Goal: Information Seeking & Learning: Learn about a topic

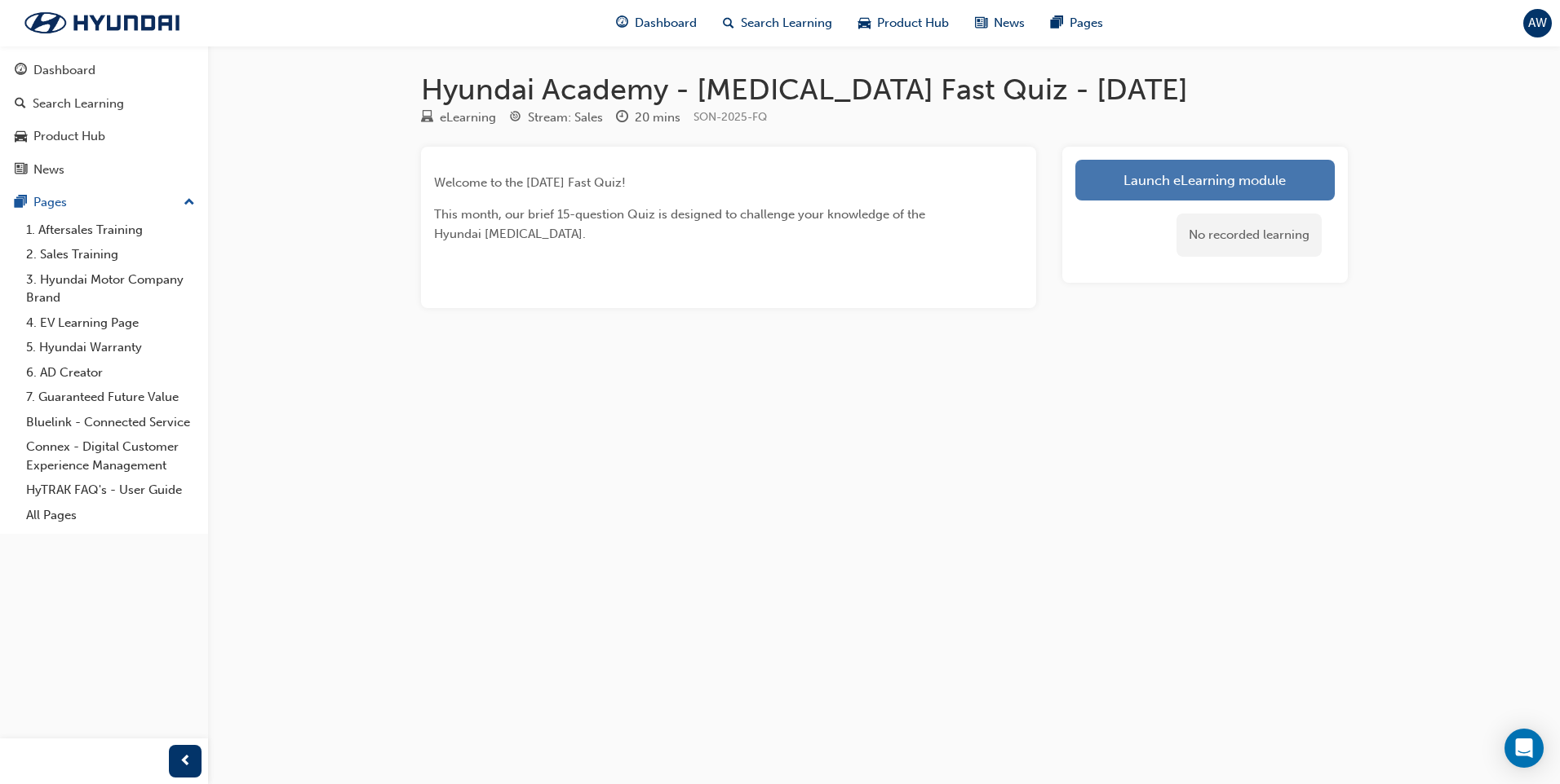
click at [1200, 173] on link "Launch eLearning module" at bounding box center [1205, 180] width 259 height 40
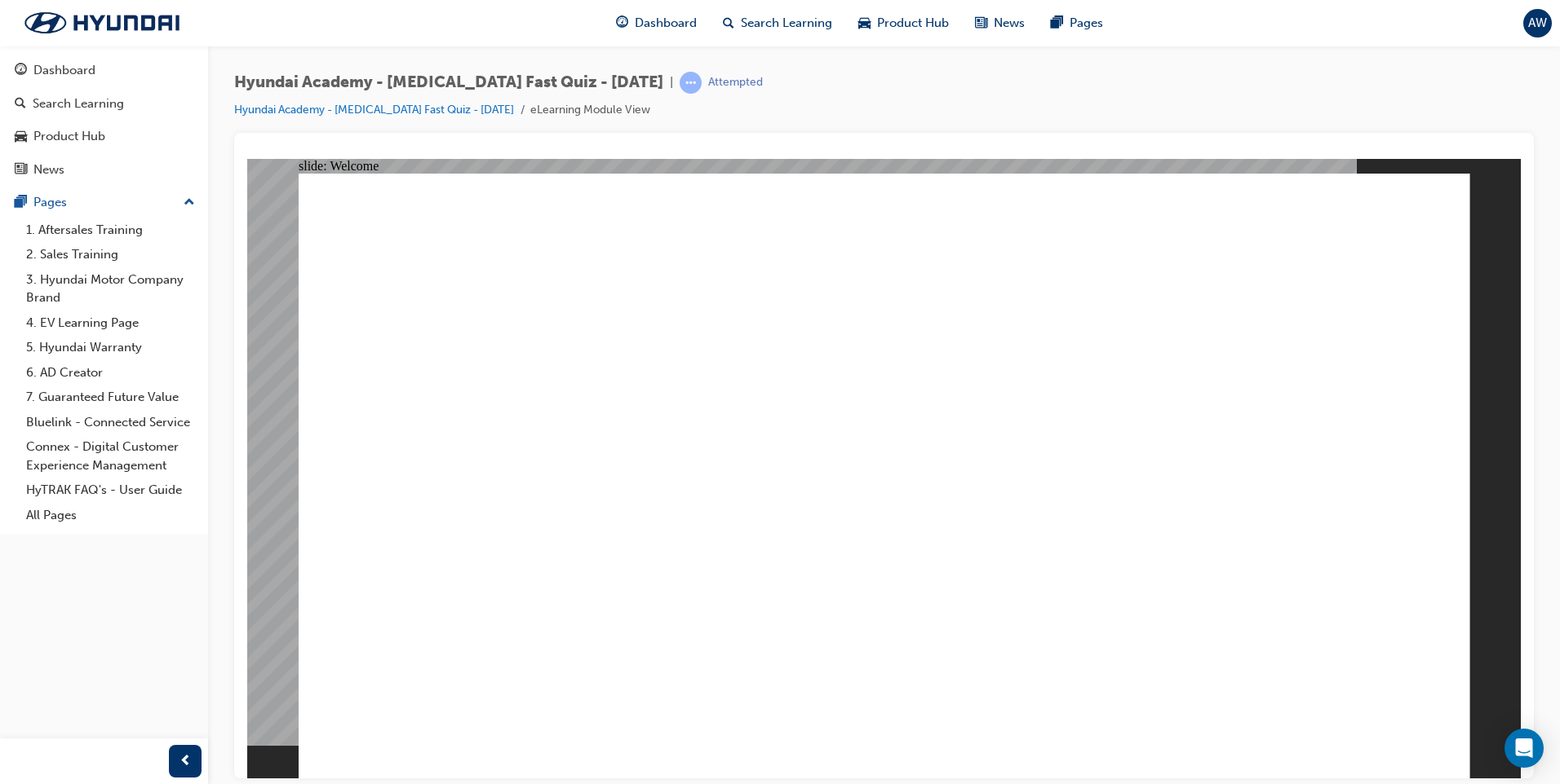
radio input "true"
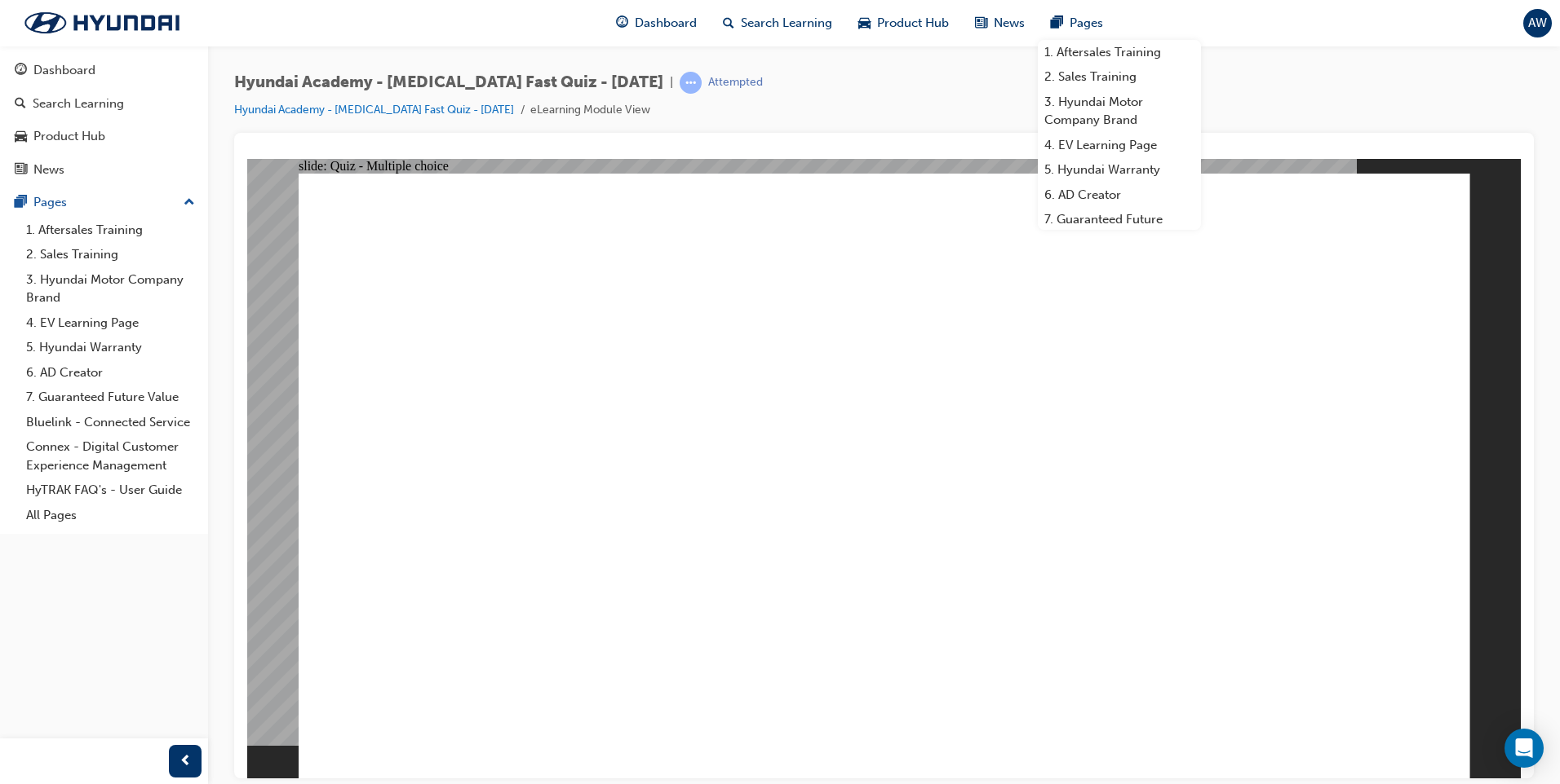
radio input "true"
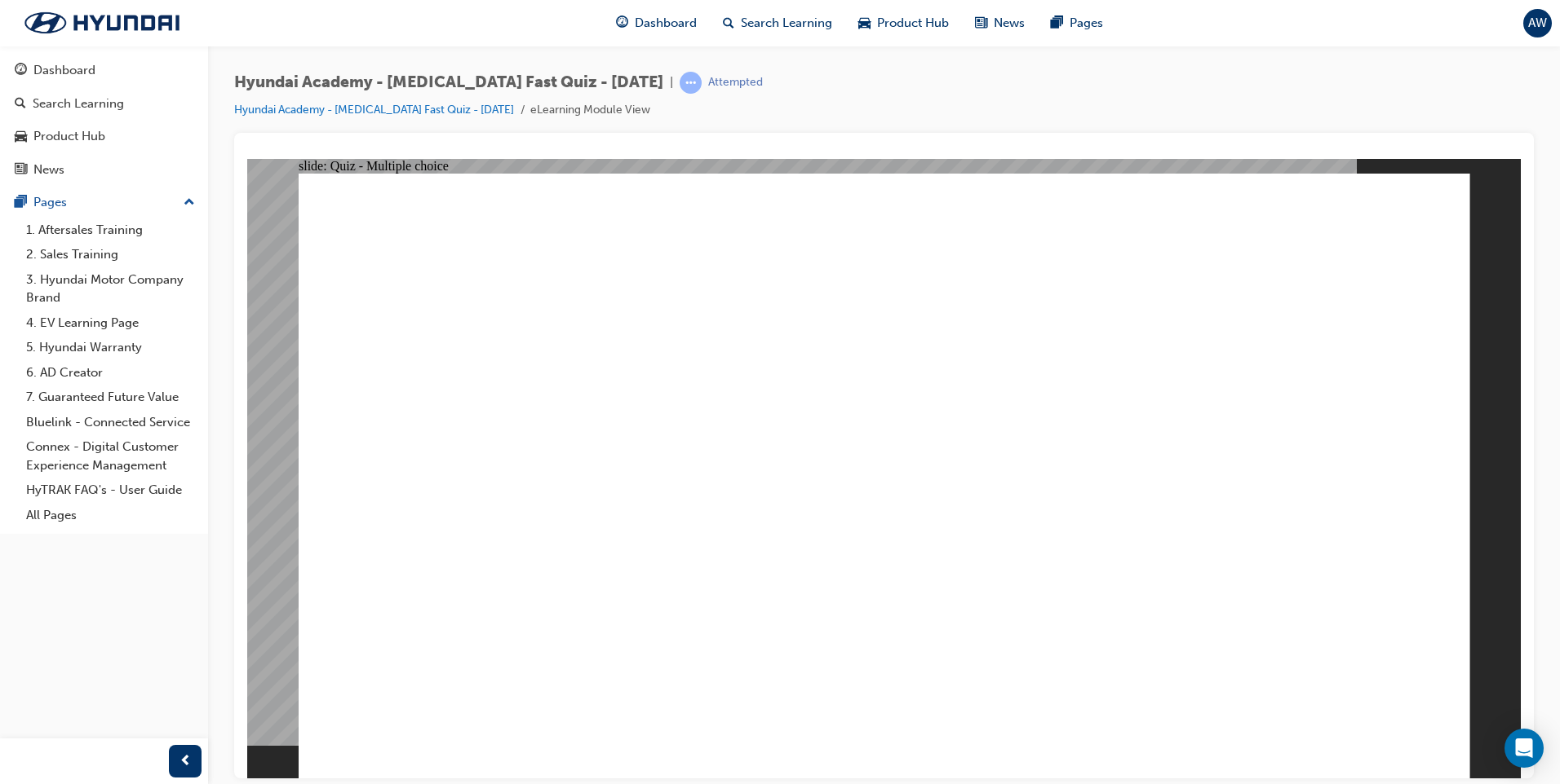
radio input "true"
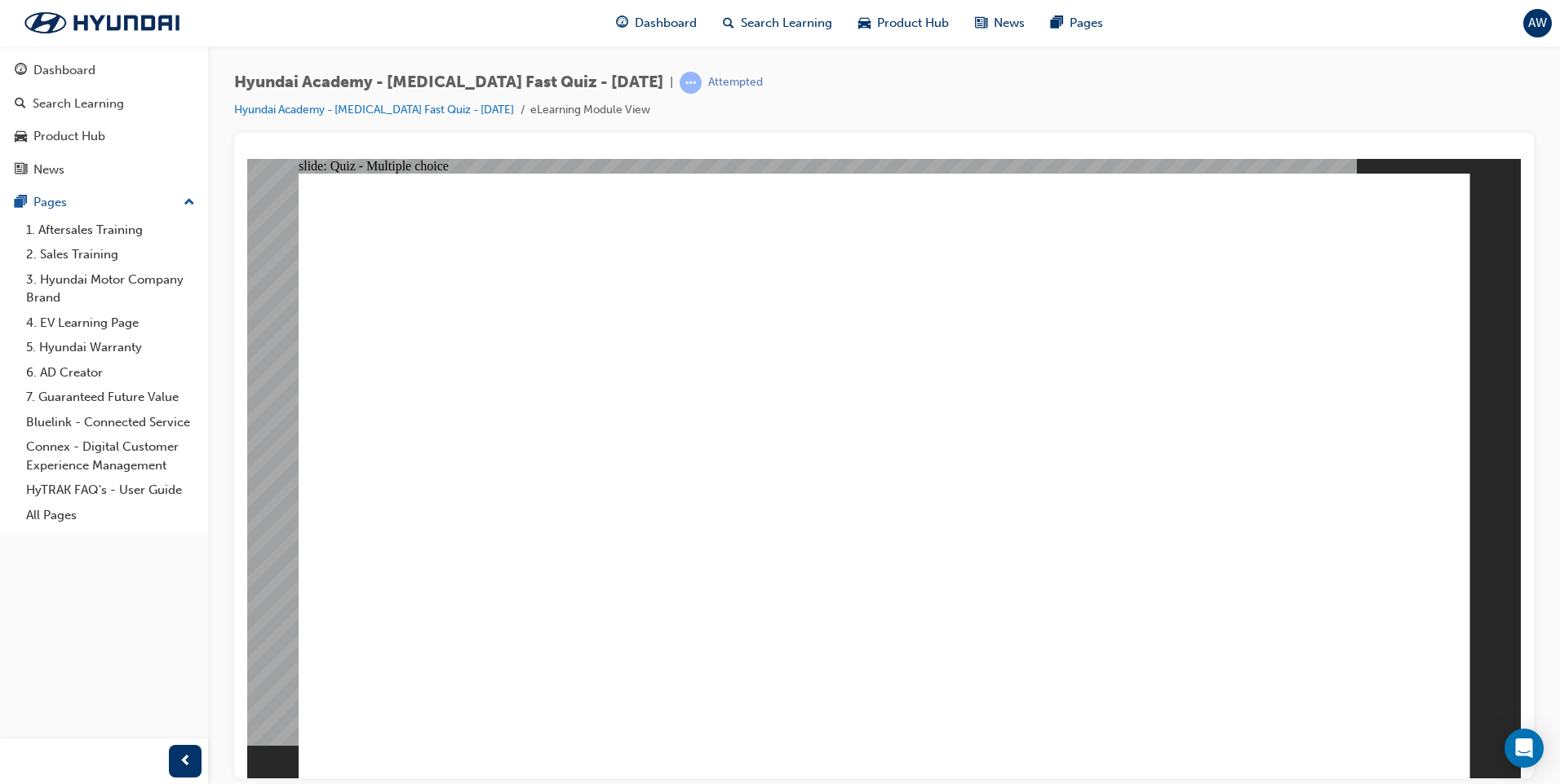
drag, startPoint x: 1330, startPoint y: 486, endPoint x: 1318, endPoint y: 482, distance: 12.6
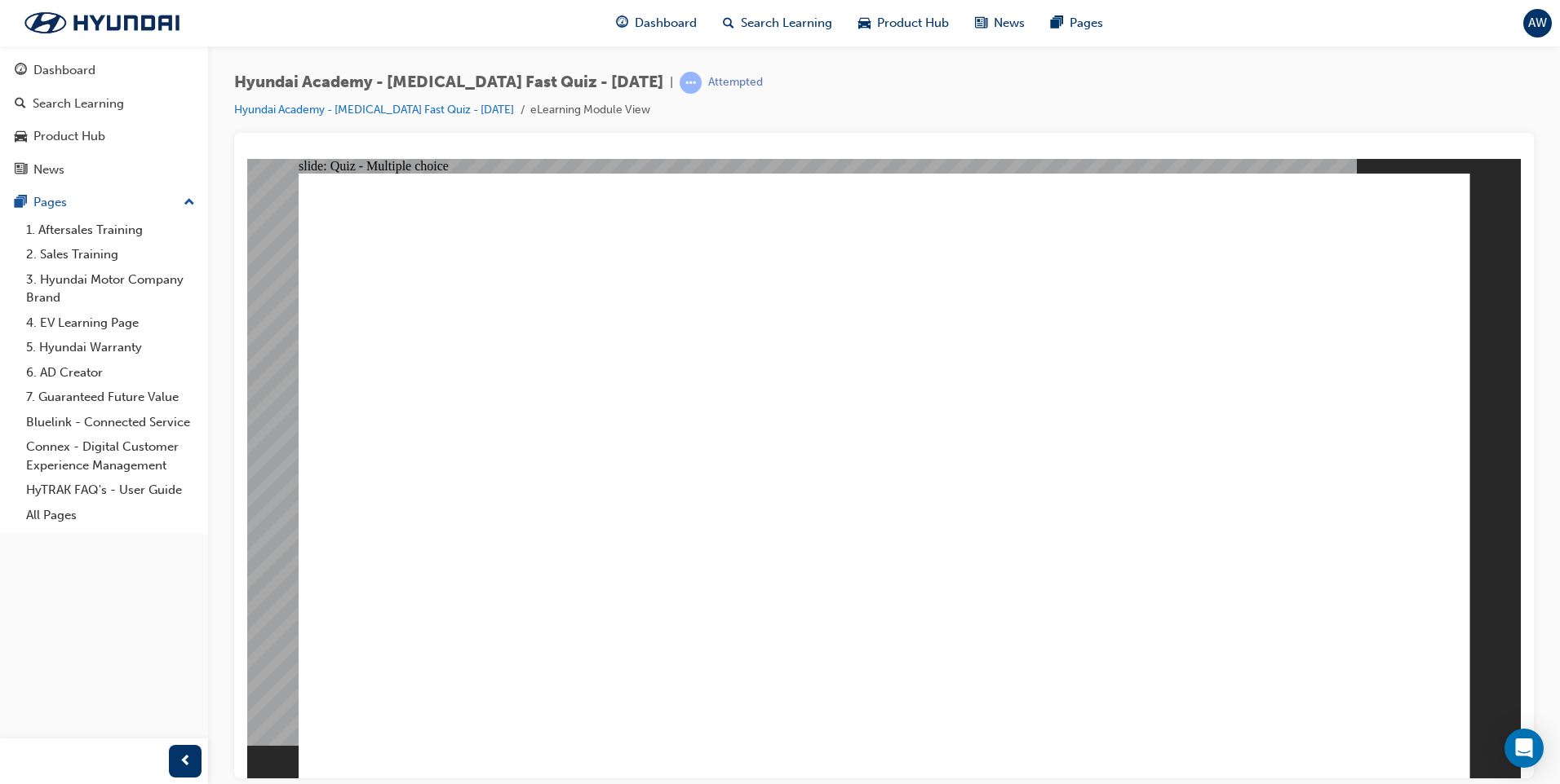
checkbox input "true"
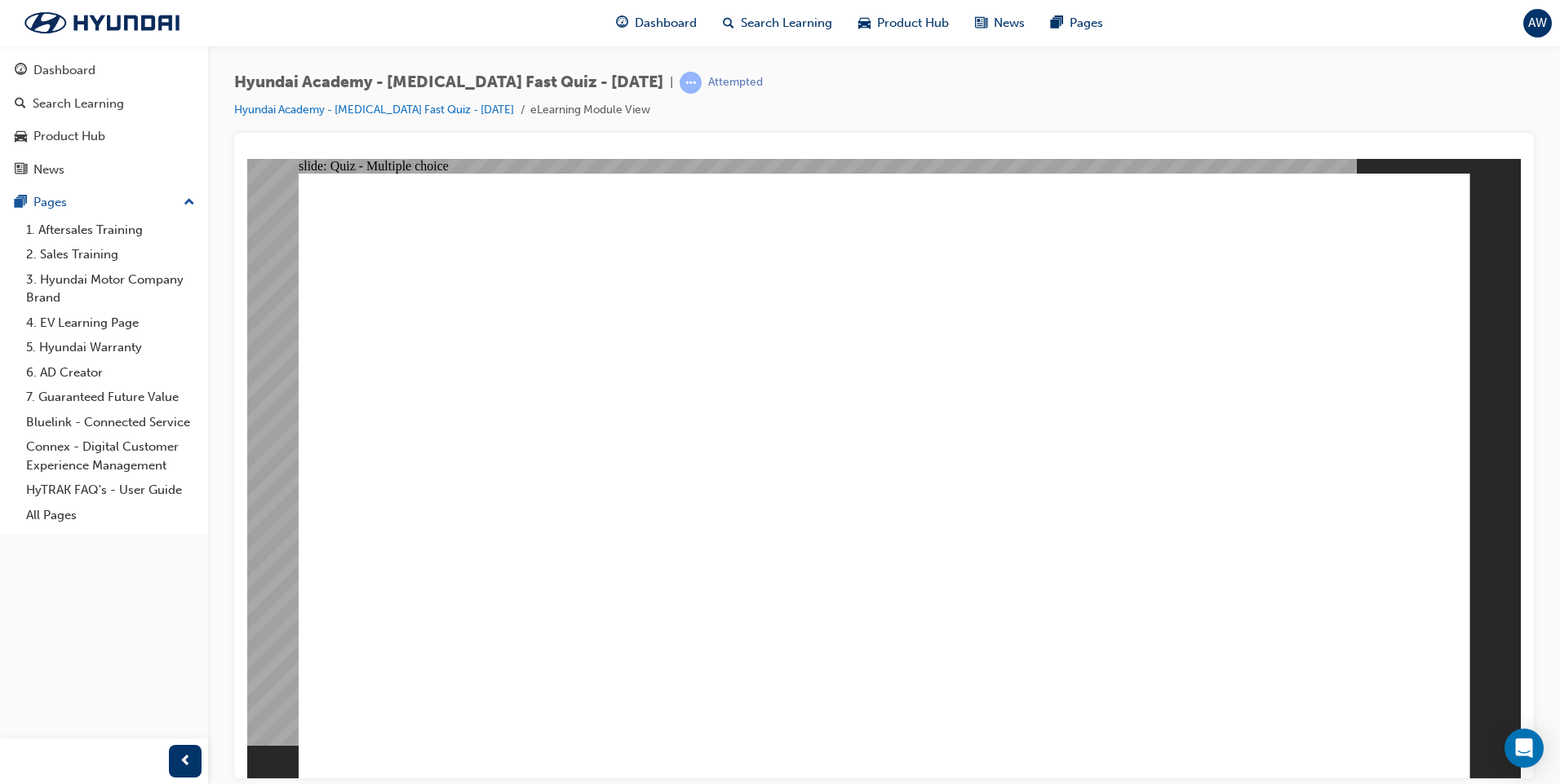
radio input "false"
radio input "true"
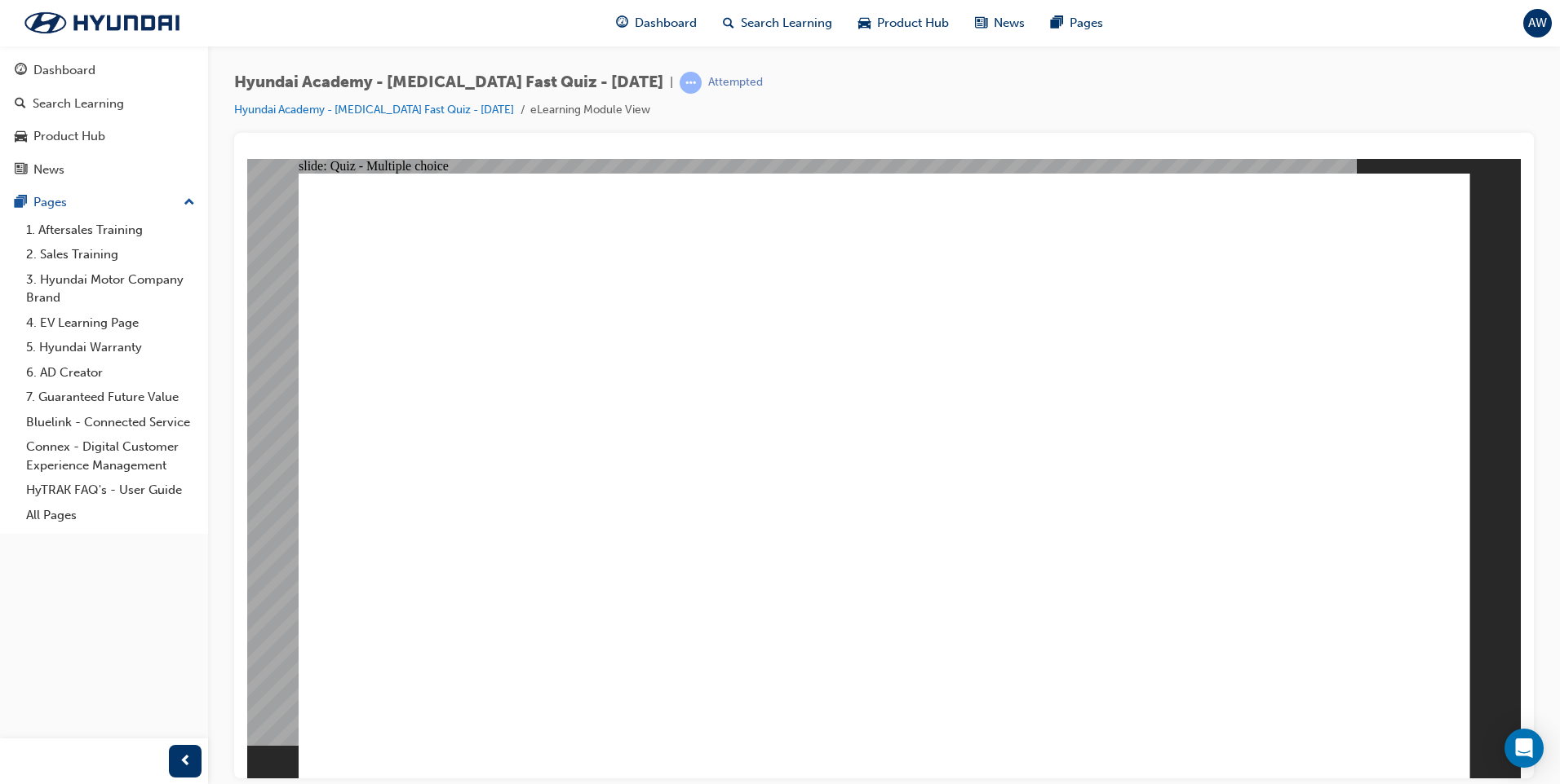
drag, startPoint x: 318, startPoint y: 475, endPoint x: 384, endPoint y: 478, distance: 66.1
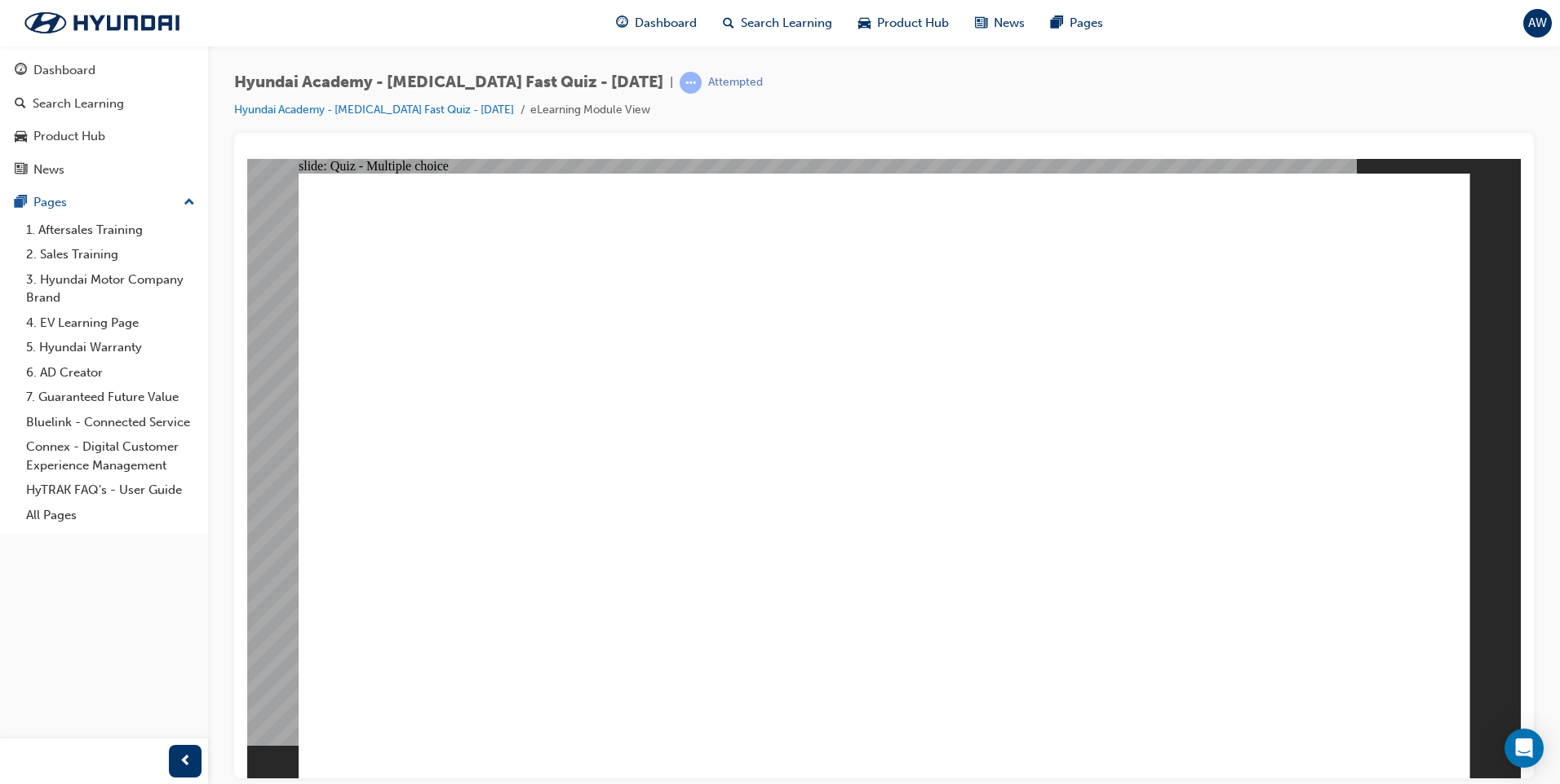
checkbox input "true"
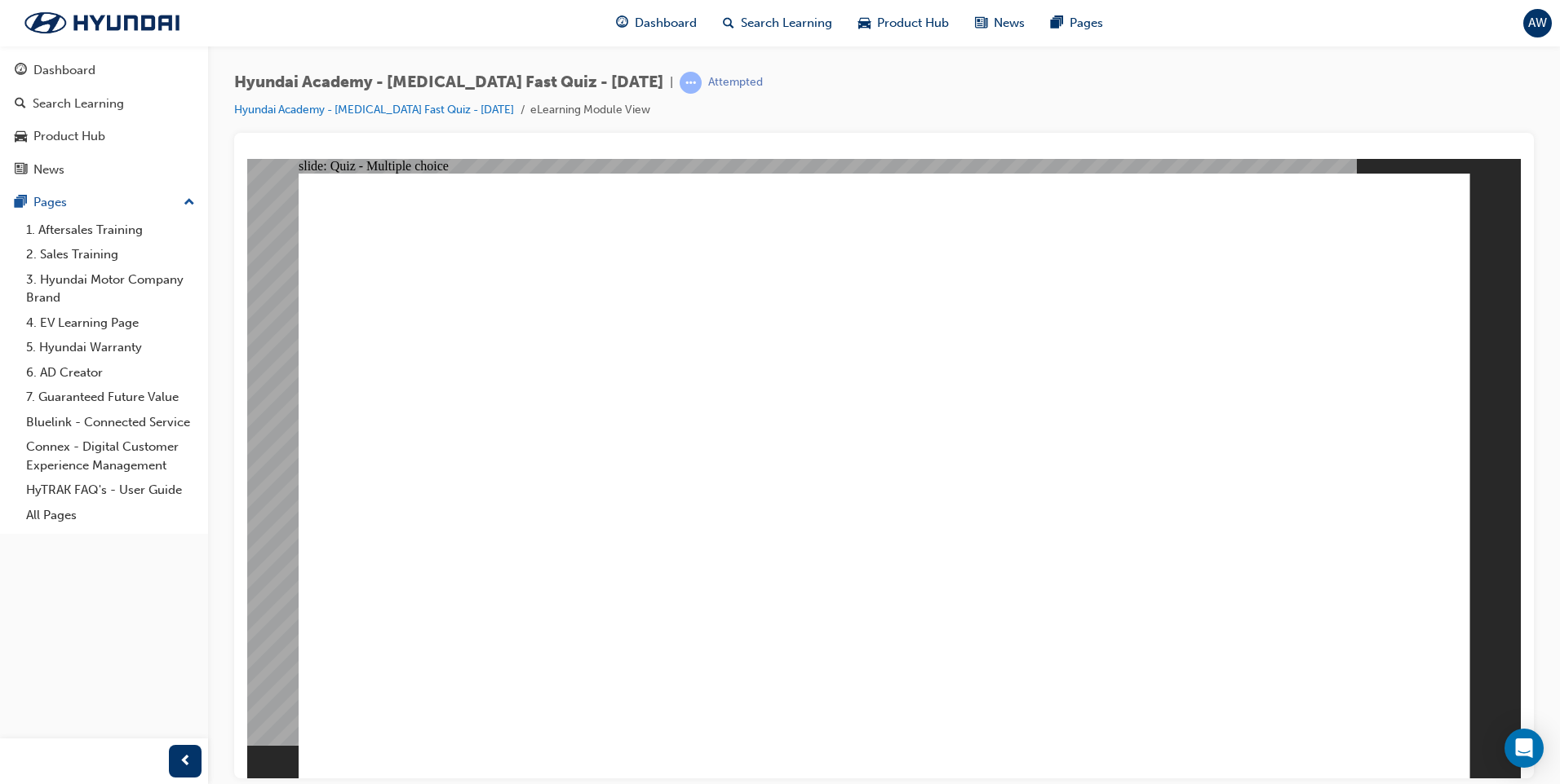
checkbox input "true"
radio input "true"
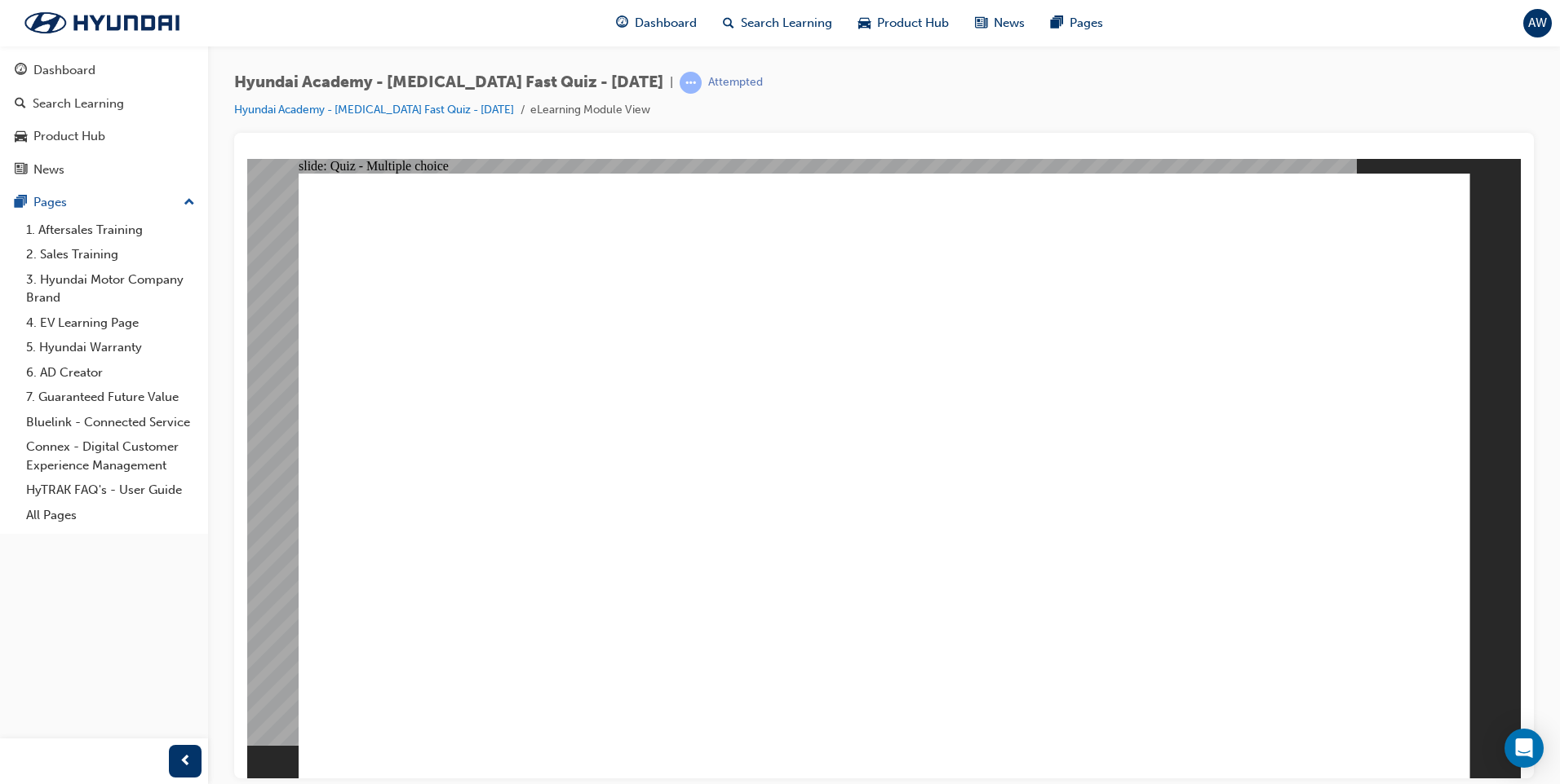
drag, startPoint x: 1154, startPoint y: 391, endPoint x: 1164, endPoint y: 391, distance: 10.0
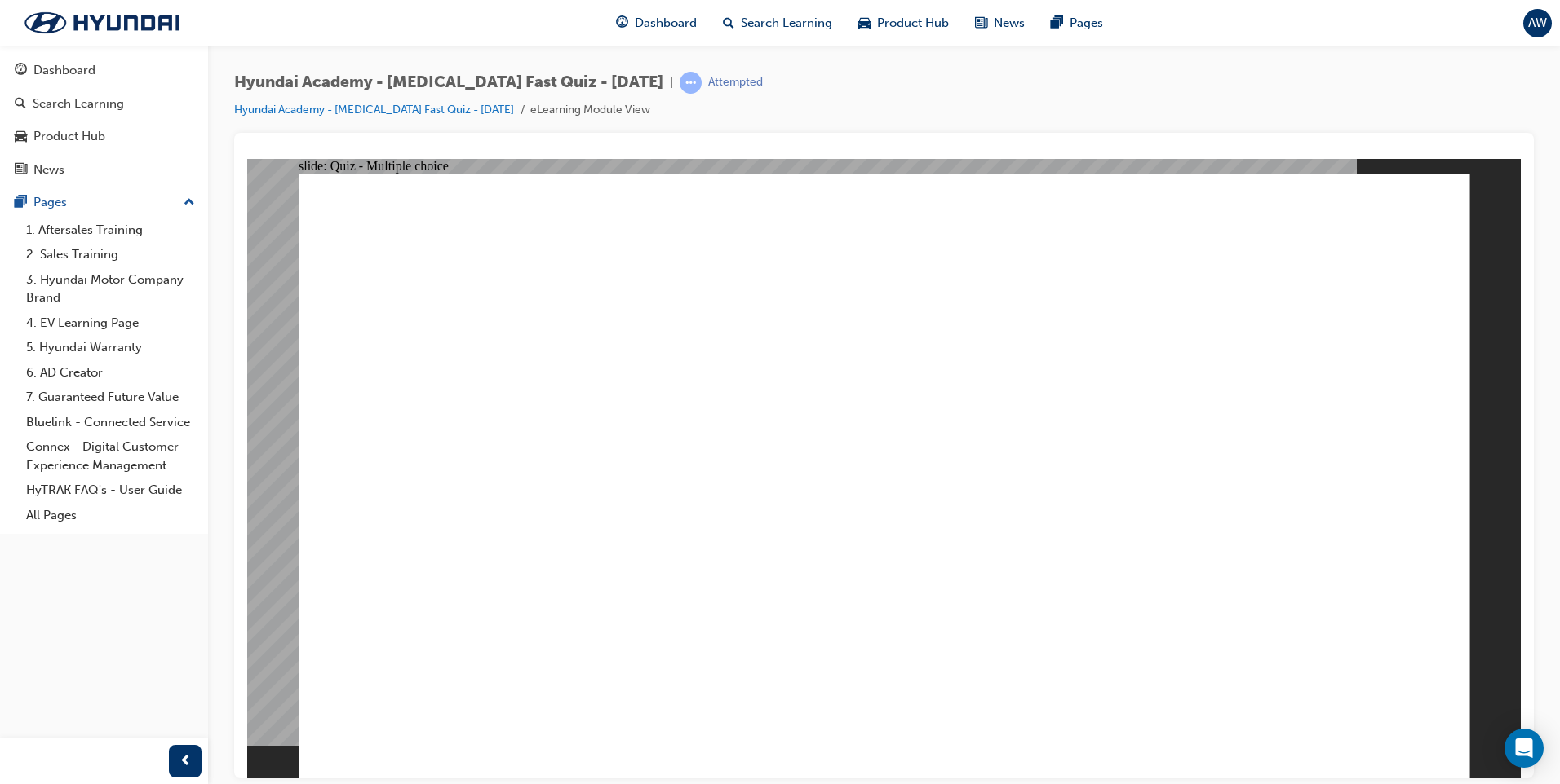
drag, startPoint x: 597, startPoint y: 427, endPoint x: 598, endPoint y: 448, distance: 21.0
checkbox input "true"
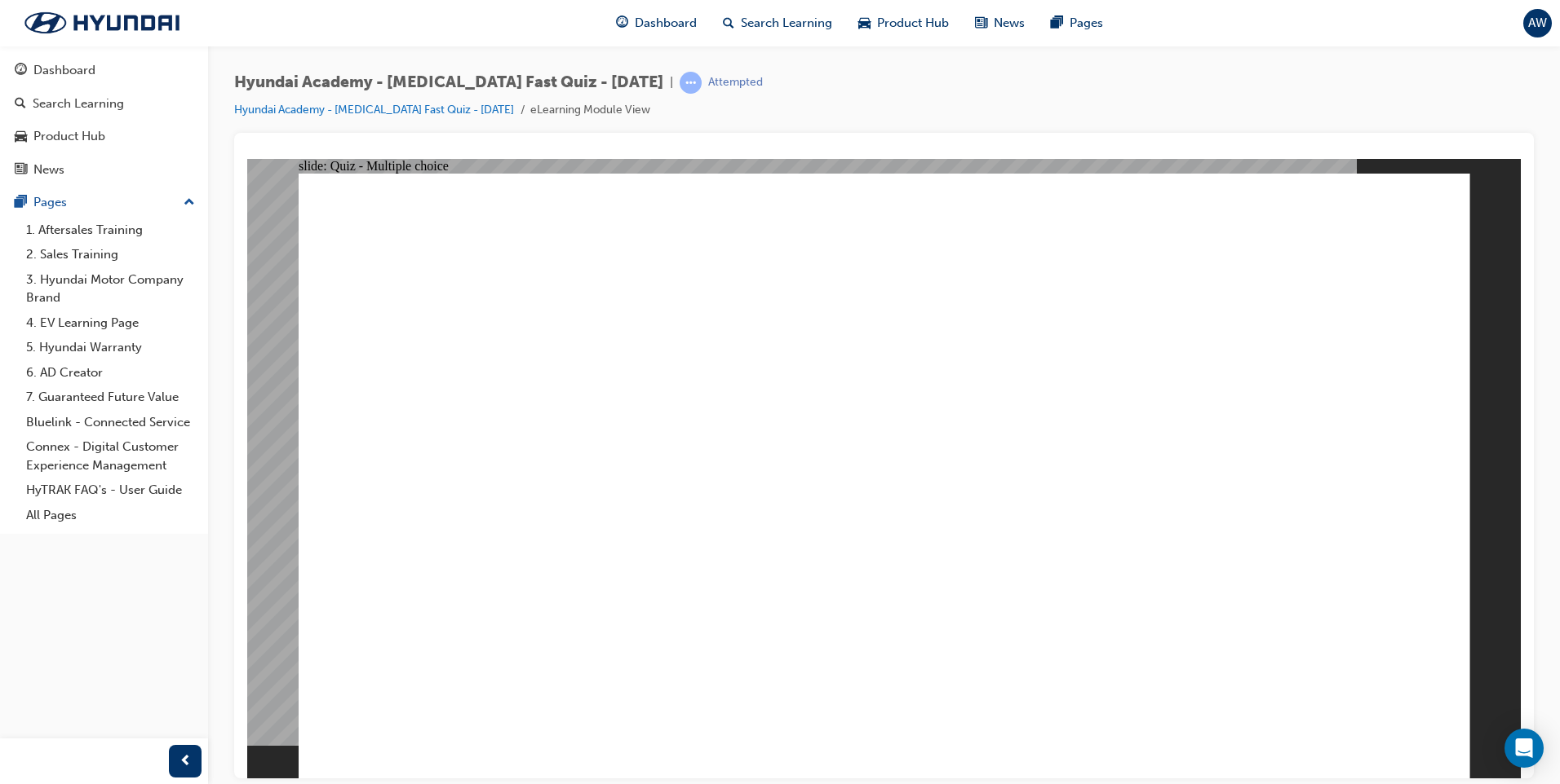
checkbox input "true"
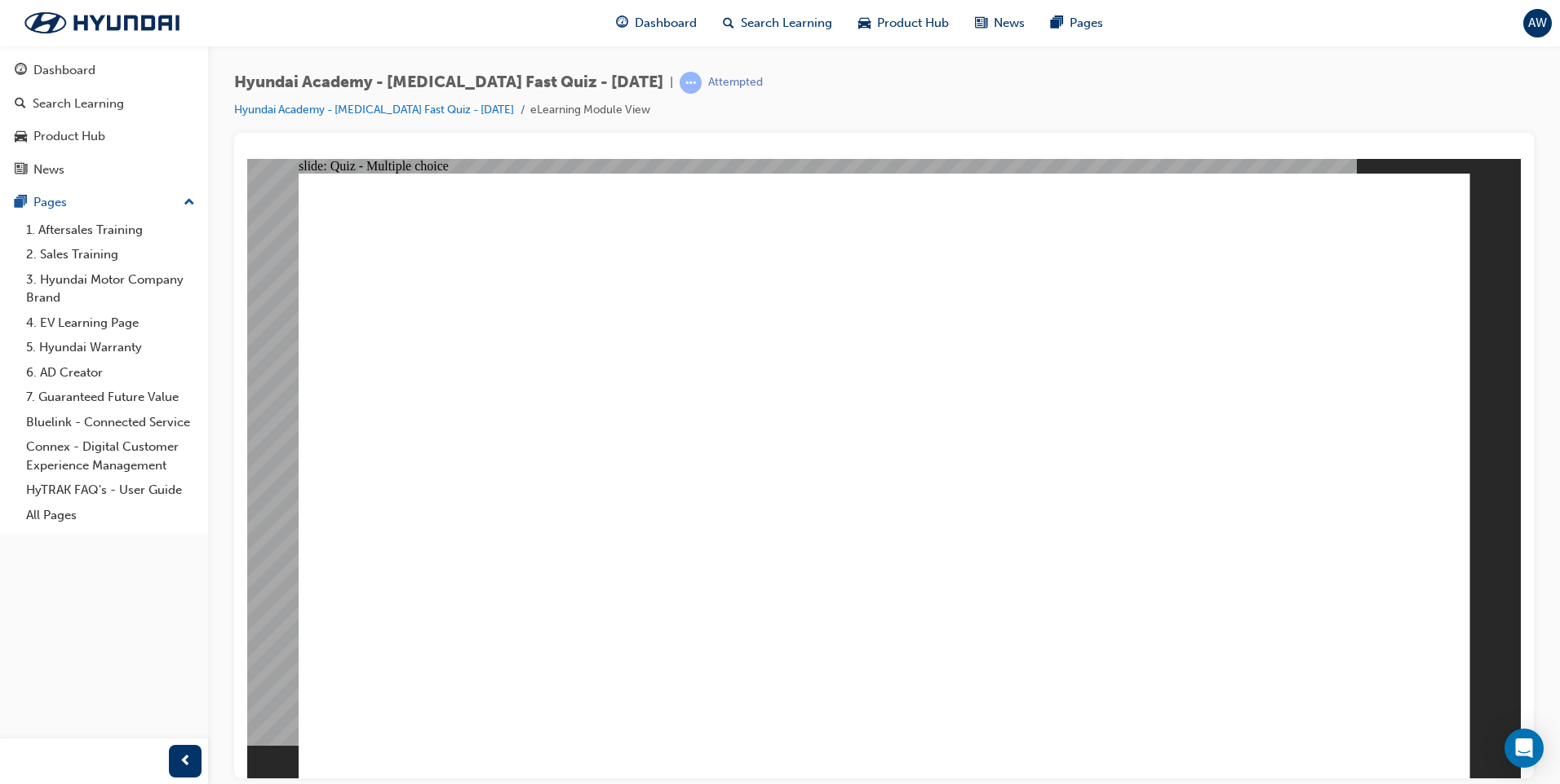
checkbox input "true"
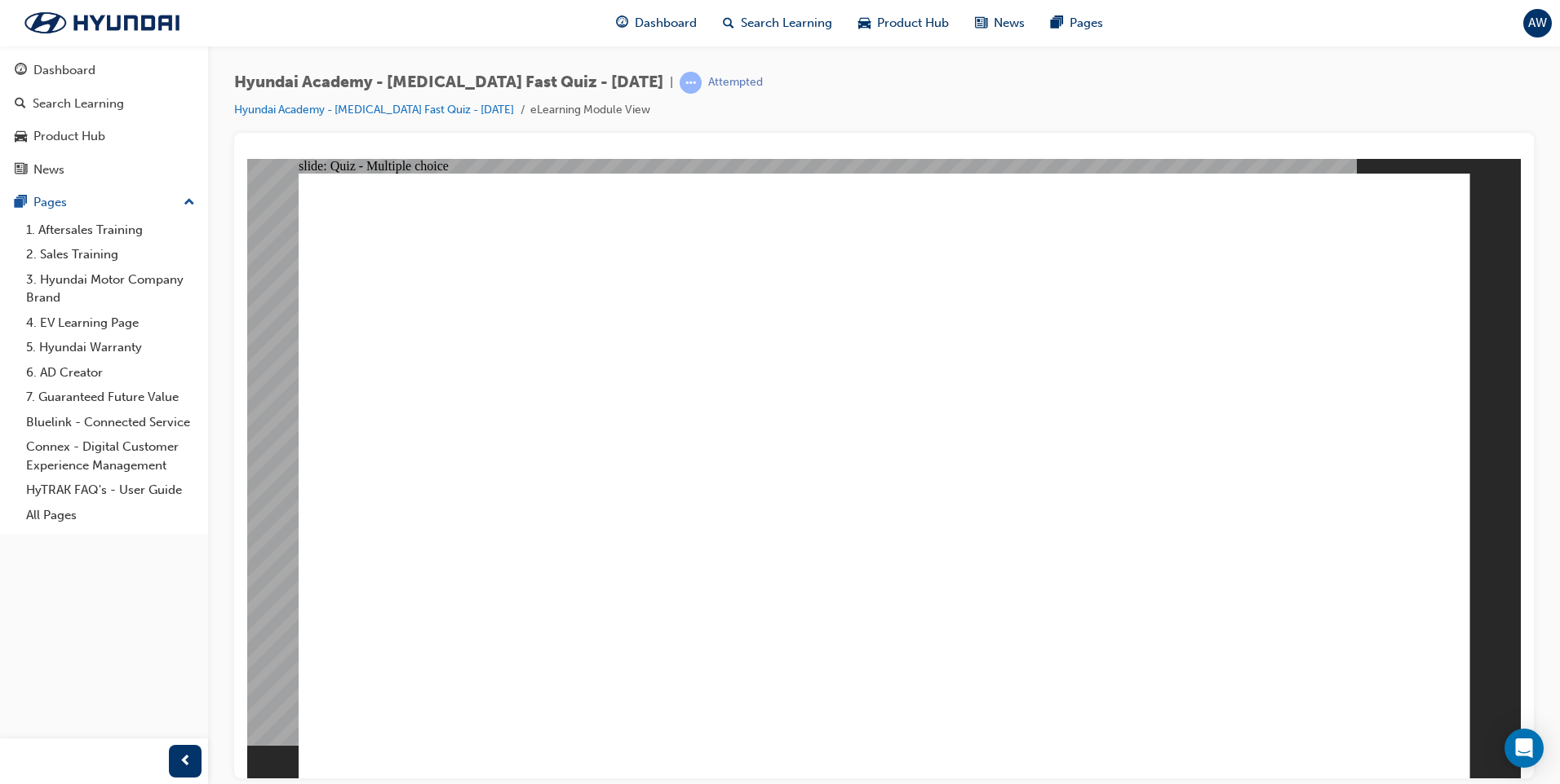
checkbox input "true"
radio input "true"
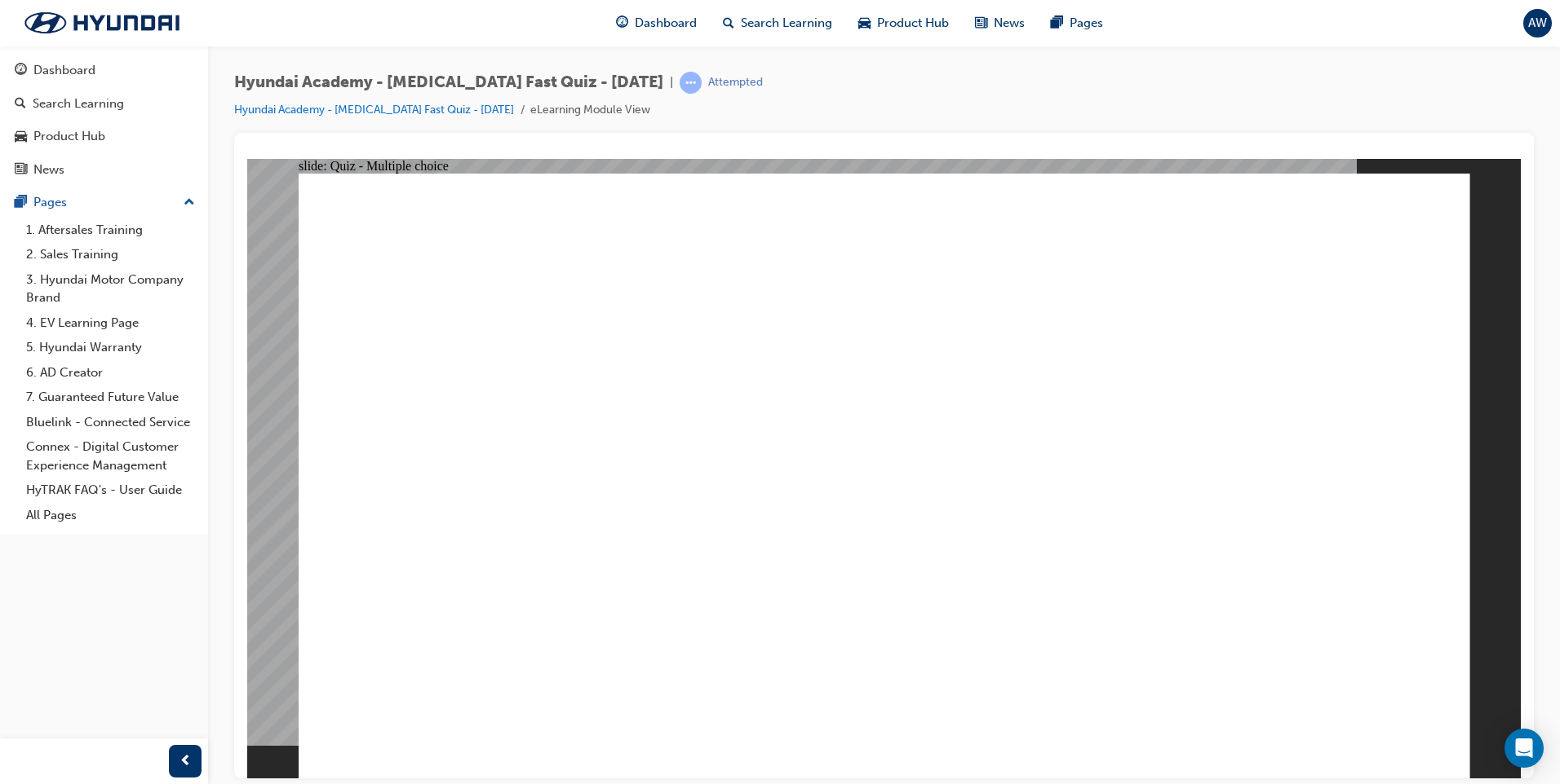
checkbox input "true"
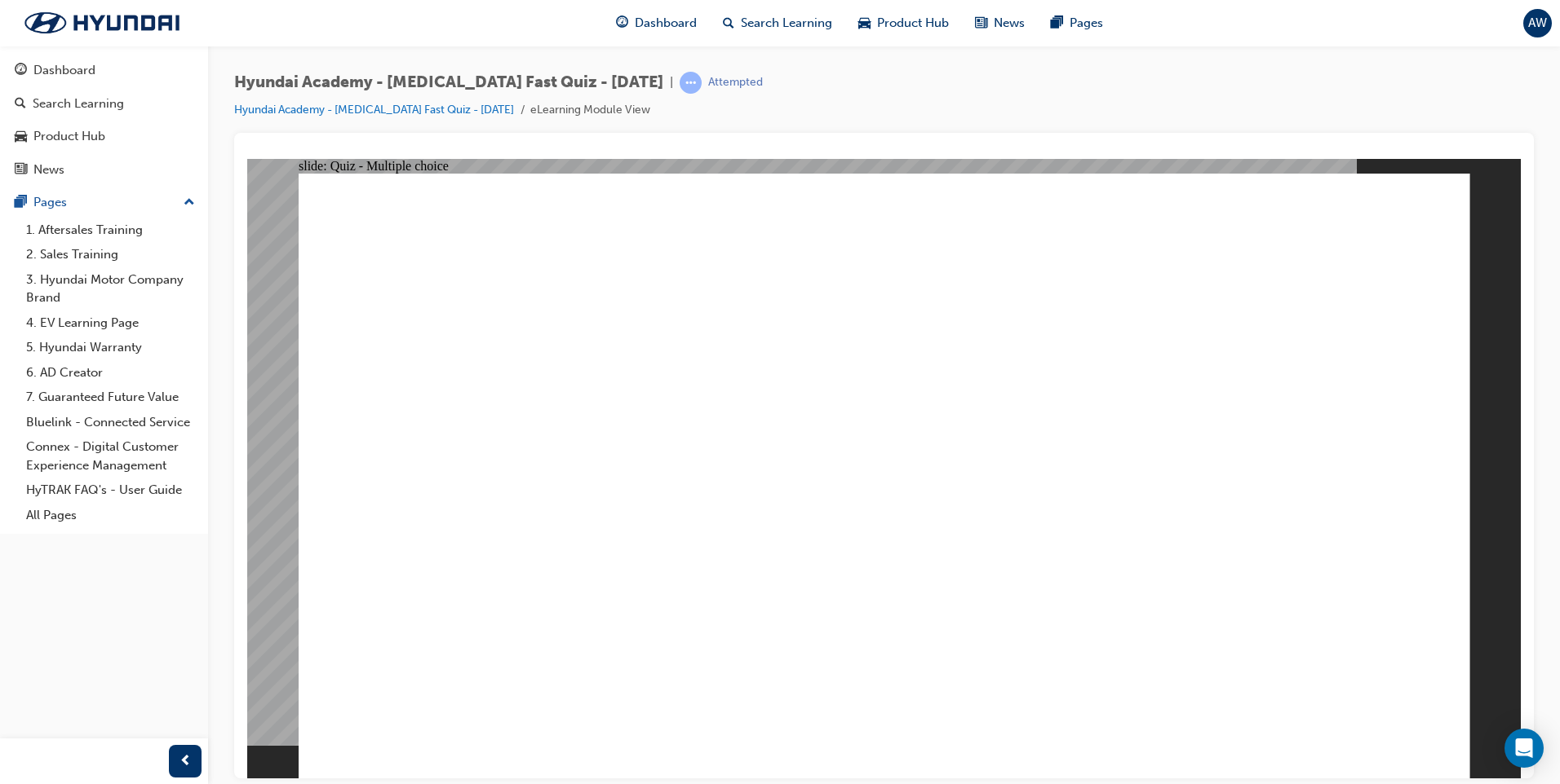
radio input "true"
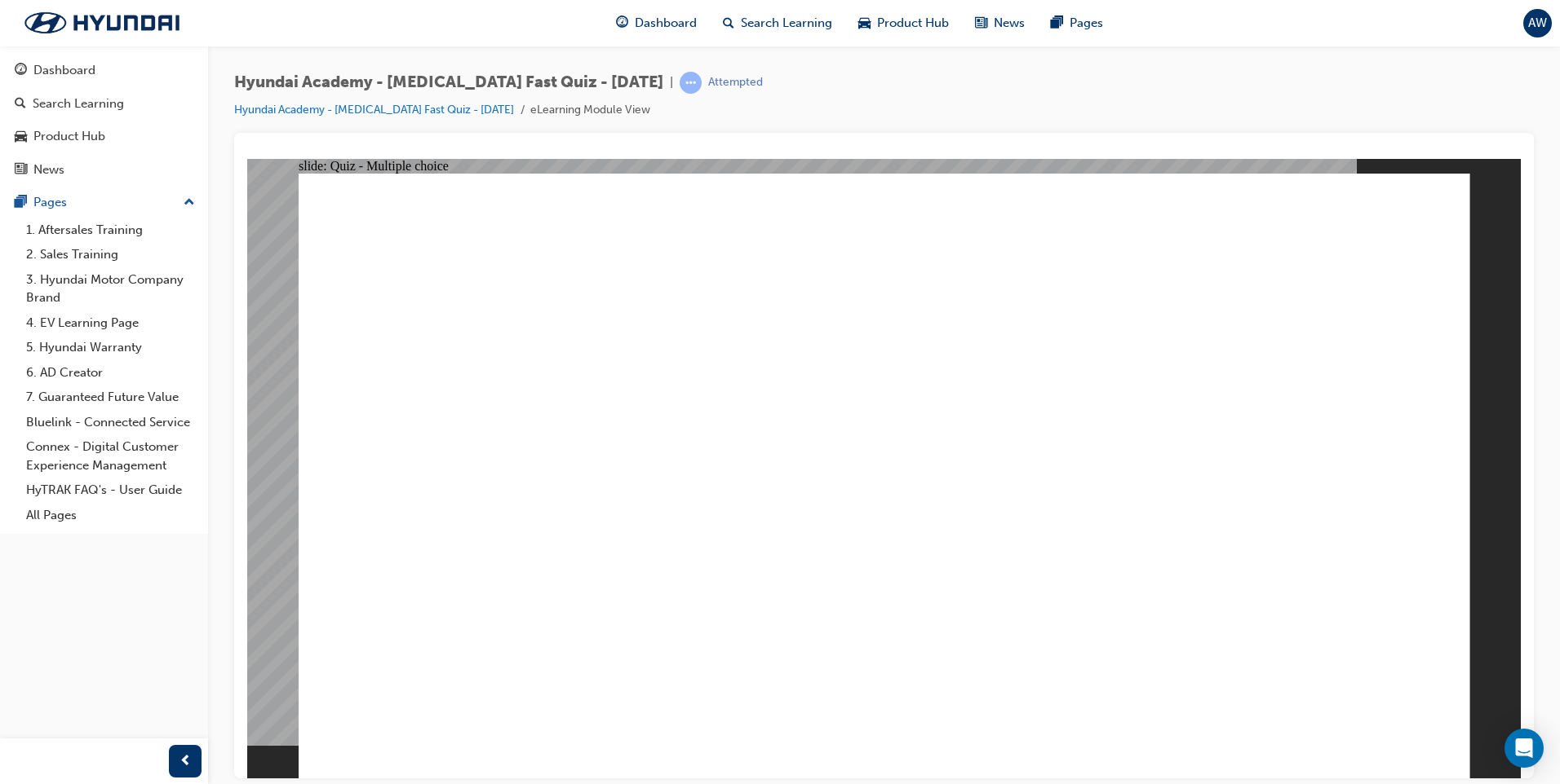
radio input "true"
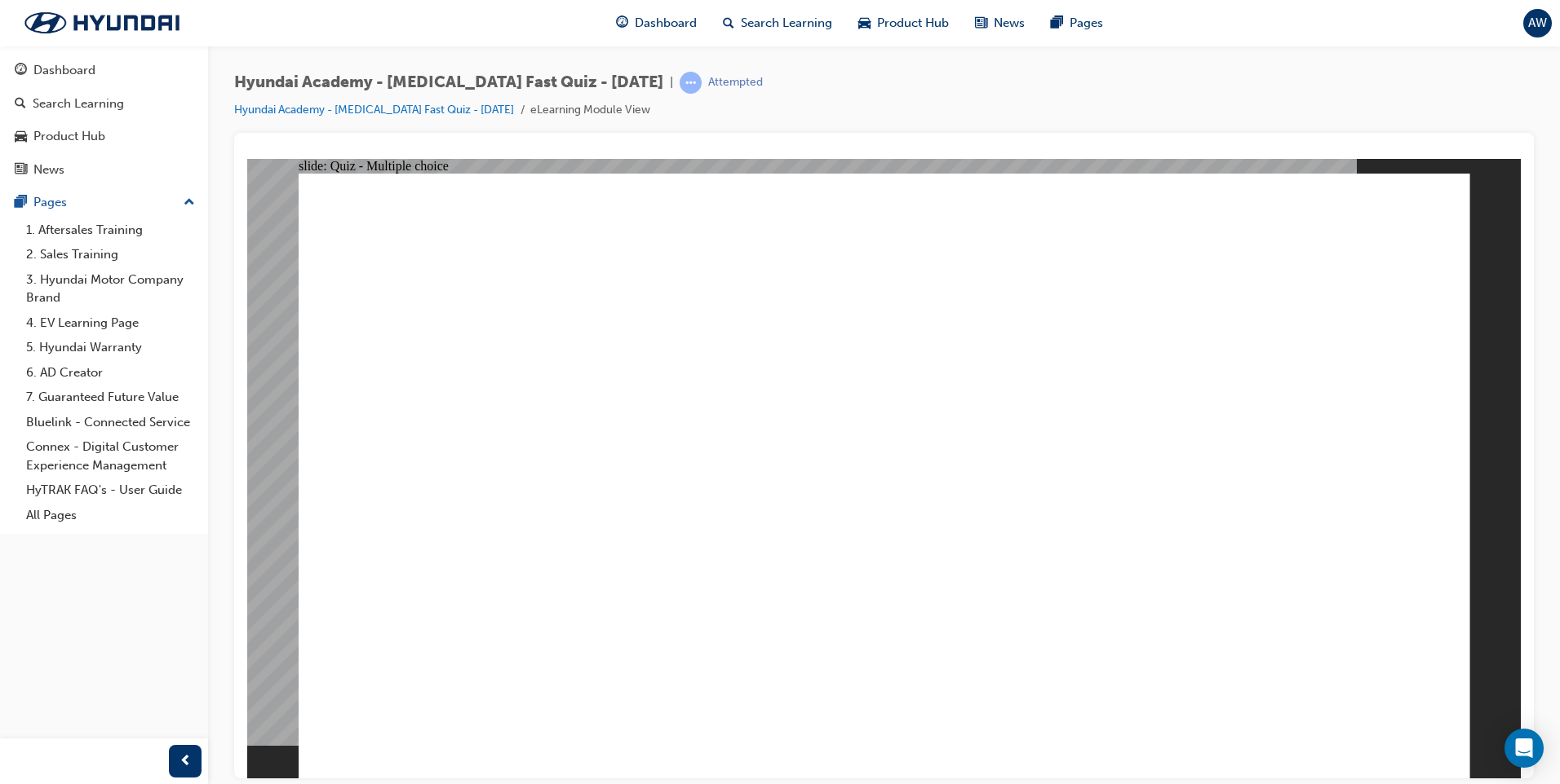
radio input "true"
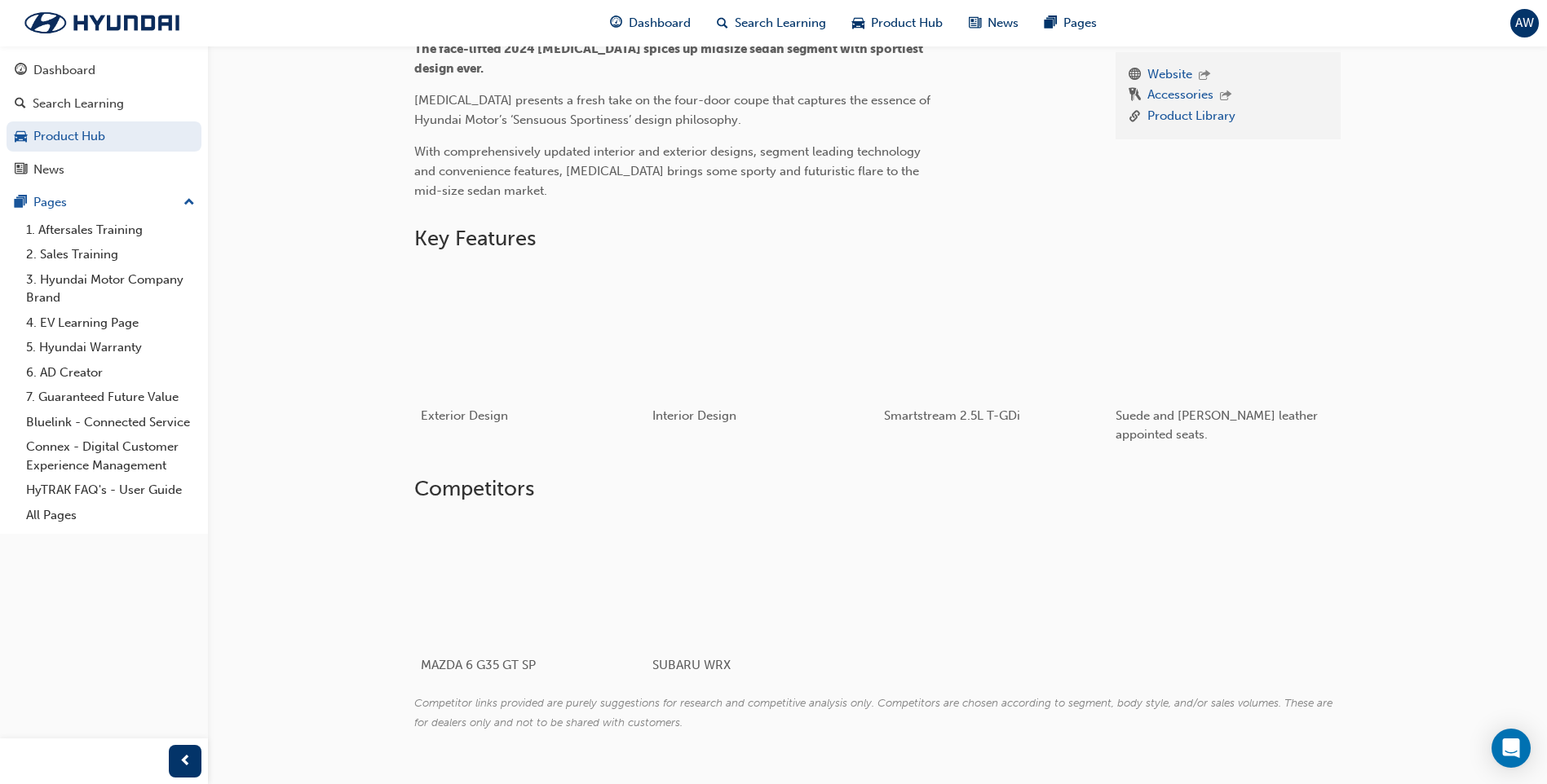
scroll to position [539, 0]
